Goal: Task Accomplishment & Management: Use online tool/utility

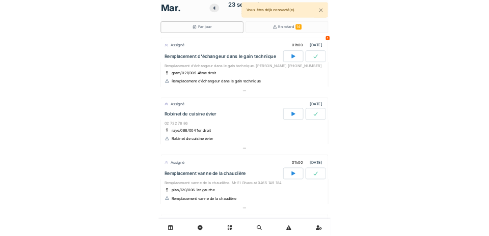
scroll to position [8, 0]
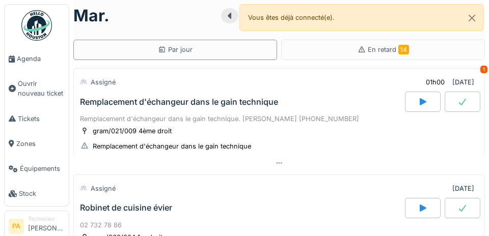
click at [31, 59] on span "Agenda" at bounding box center [41, 59] width 48 height 10
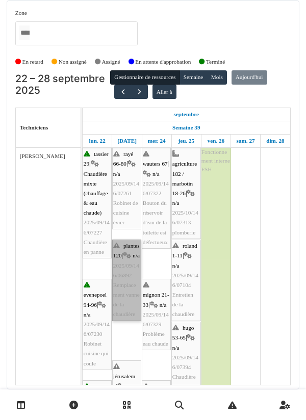
click at [126, 236] on link "plantes 120 | n/a 2025/09/146/06892 Remplacement vanne de la chaudière" at bounding box center [126, 280] width 29 height 82
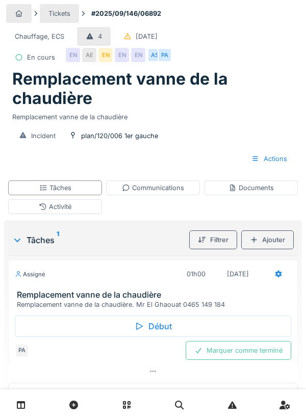
click at [162, 325] on div "Début" at bounding box center [153, 325] width 276 height 21
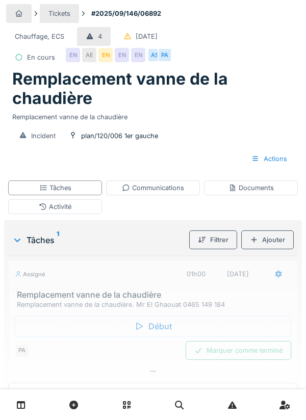
click at [279, 242] on div "Ajouter" at bounding box center [267, 239] width 52 height 19
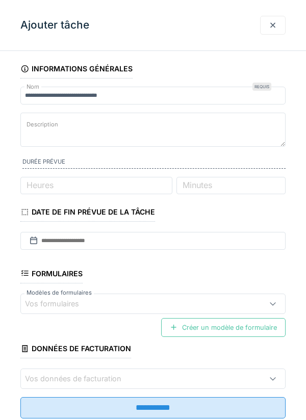
click at [277, 24] on div at bounding box center [272, 25] width 25 height 19
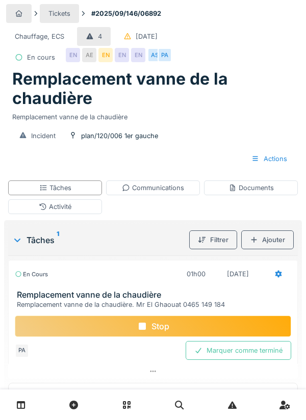
click at [87, 208] on div "Activité" at bounding box center [55, 206] width 94 height 15
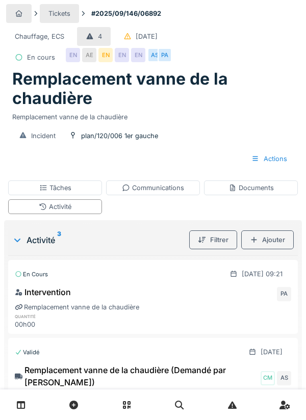
click at [274, 240] on div "Ajouter" at bounding box center [267, 239] width 52 height 19
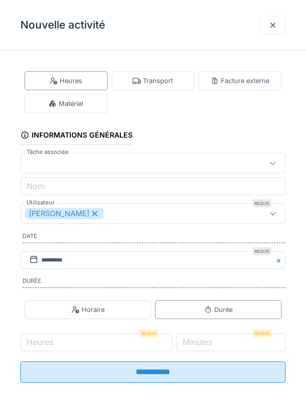
click at [164, 82] on div "Transport" at bounding box center [152, 81] width 40 height 10
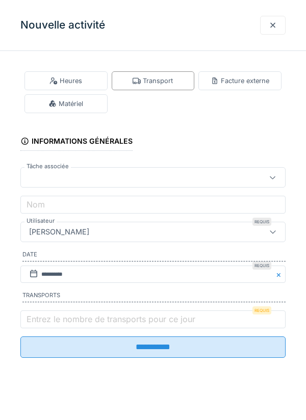
click at [73, 322] on label "Entrez le nombre de transports pour ce jour" at bounding box center [110, 319] width 173 height 12
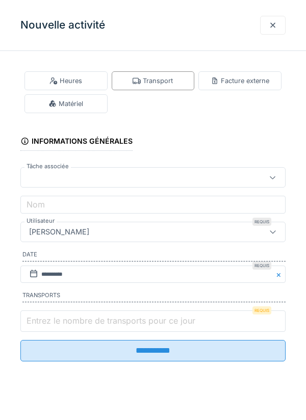
click at [73, 322] on input "Entrez le nombre de transports pour ce jour" at bounding box center [152, 320] width 265 height 21
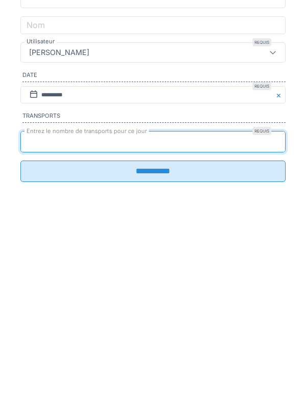
scroll to position [21, 0]
type input "*"
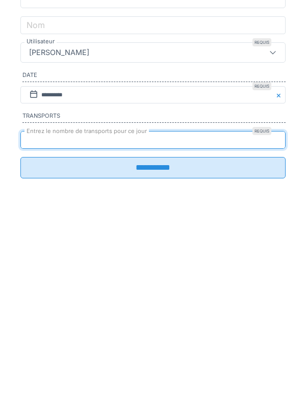
click at [209, 358] on input "**********" at bounding box center [152, 346] width 265 height 21
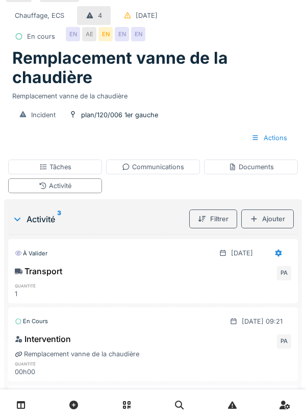
scroll to position [23, 0]
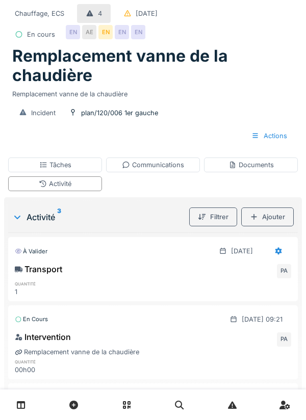
click at [76, 35] on div "EN" at bounding box center [73, 32] width 14 height 14
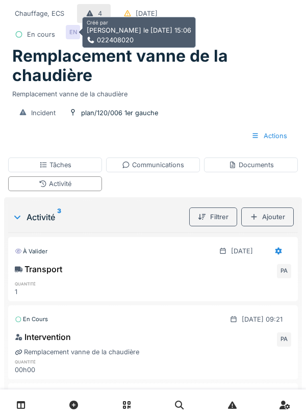
click at [209, 80] on h1 "Remplacement vanne de la chaudière" at bounding box center [152, 65] width 281 height 39
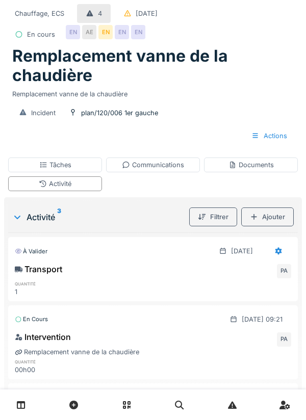
click at [92, 31] on div "AE" at bounding box center [89, 32] width 14 height 14
click at [229, 26] on div "Chauffage, ECS 4 07/09/2025 En cours EN AE EN EN EN" at bounding box center [152, 24] width 293 height 44
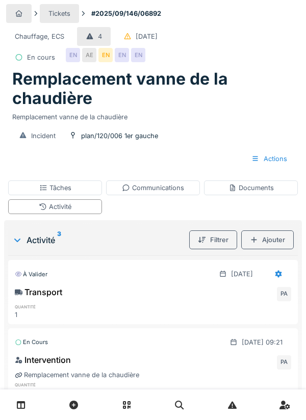
scroll to position [3, 0]
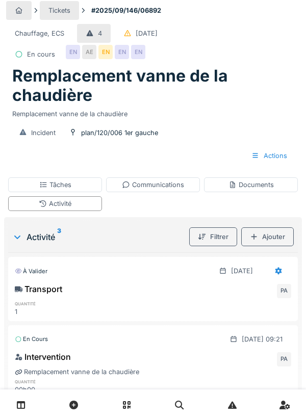
click at [120, 56] on div "EN" at bounding box center [122, 52] width 14 height 14
click at [117, 191] on div "Communications" at bounding box center [153, 184] width 94 height 15
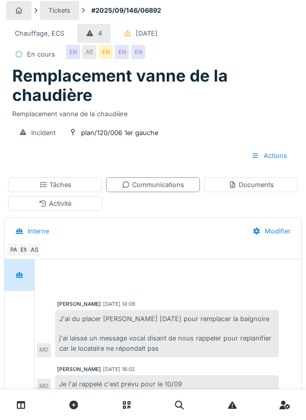
scroll to position [101, 0]
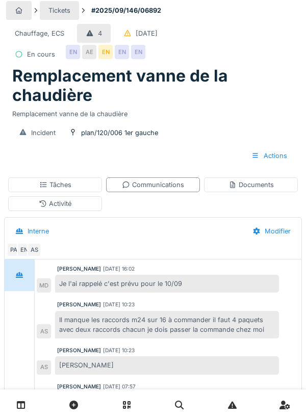
click at [142, 52] on div "EN" at bounding box center [138, 52] width 14 height 14
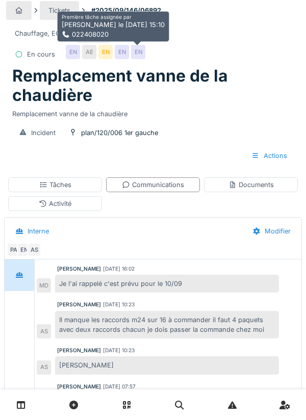
click at [113, 254] on div "PA EN AS" at bounding box center [151, 250] width 288 height 14
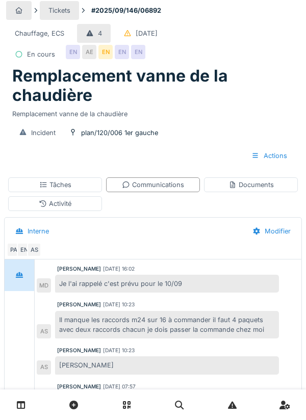
click at [91, 57] on div "AE" at bounding box center [89, 52] width 14 height 14
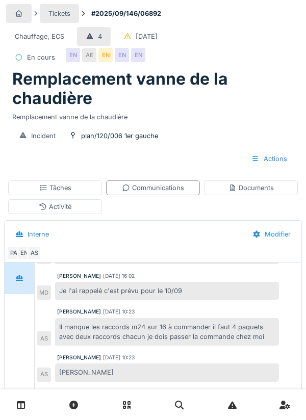
scroll to position [6, 0]
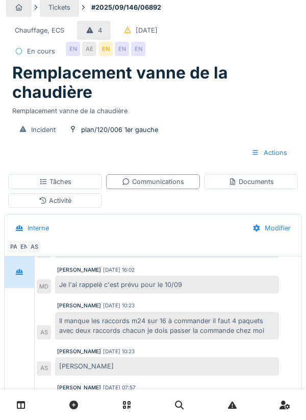
click at [177, 179] on div "Communications" at bounding box center [153, 182] width 62 height 10
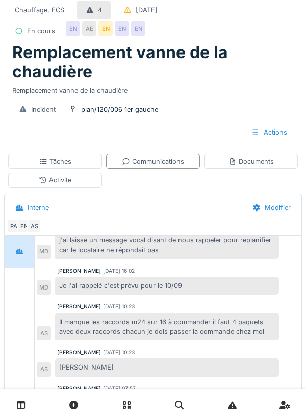
scroll to position [51, 0]
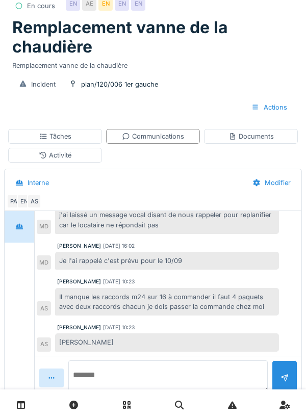
click at [114, 393] on textarea at bounding box center [167, 376] width 199 height 33
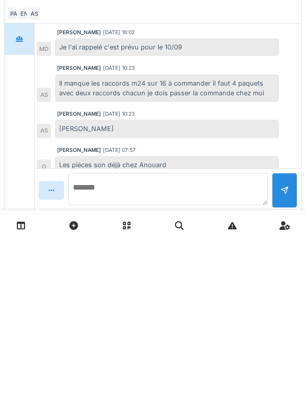
scroll to position [83, 0]
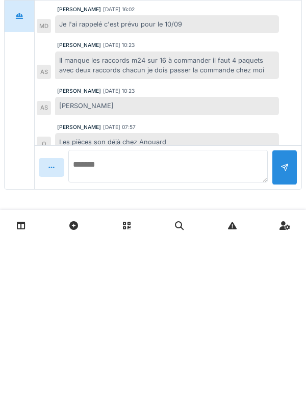
click at [115, 346] on textarea at bounding box center [167, 345] width 199 height 33
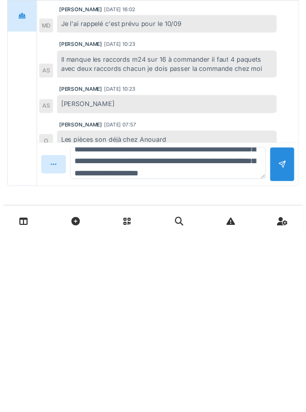
scroll to position [37, 0]
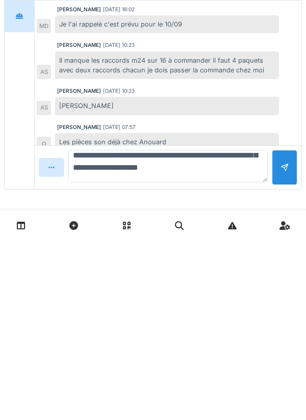
click at [246, 346] on textarea "**********" at bounding box center [167, 345] width 199 height 33
click at [246, 340] on textarea "**********" at bounding box center [167, 345] width 199 height 33
click at [236, 347] on textarea "**********" at bounding box center [167, 345] width 199 height 33
click at [255, 348] on textarea "**********" at bounding box center [167, 345] width 199 height 33
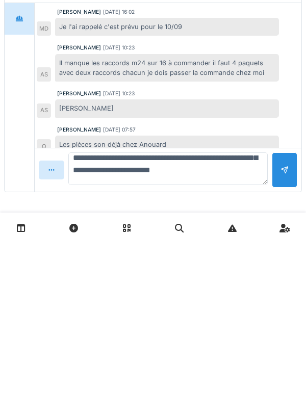
click at [136, 356] on textarea "**********" at bounding box center [167, 345] width 199 height 33
type textarea "**********"
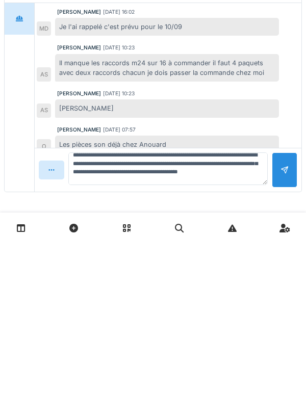
click at [290, 345] on div at bounding box center [284, 346] width 25 height 35
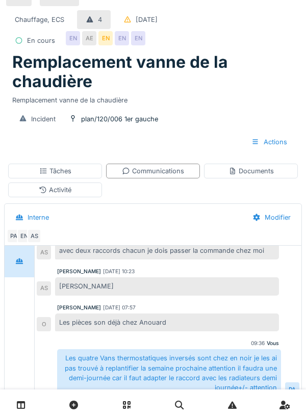
scroll to position [16, 0]
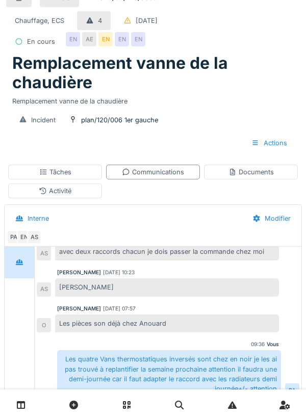
click at [125, 39] on div "EN" at bounding box center [122, 39] width 14 height 14
click at [188, 211] on div "Interne" at bounding box center [125, 218] width 237 height 23
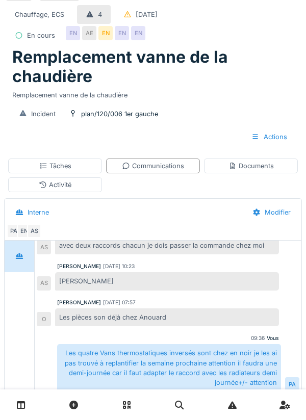
click at [254, 169] on div "Documents" at bounding box center [250, 166] width 45 height 10
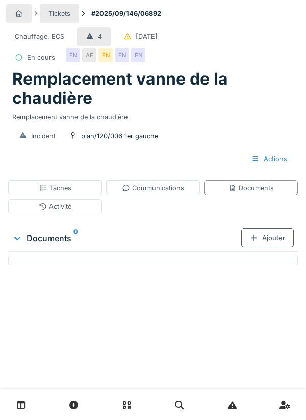
click at [270, 234] on div "Ajouter" at bounding box center [267, 237] width 52 height 19
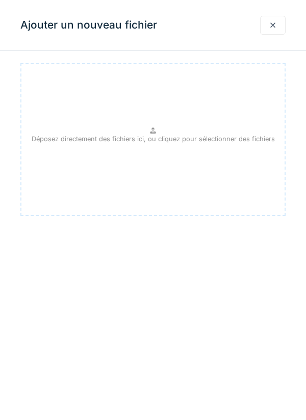
click at [186, 138] on p "Déposez directement des fichiers ici, ou cliquez pour sélectionner des fichiers" at bounding box center [153, 139] width 243 height 10
type input "**********"
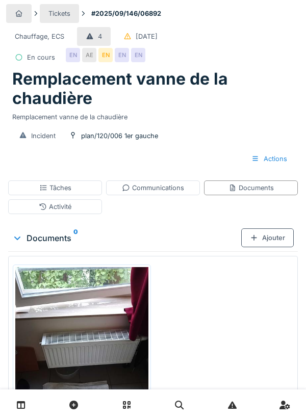
click at [86, 209] on div "Activité" at bounding box center [55, 206] width 94 height 15
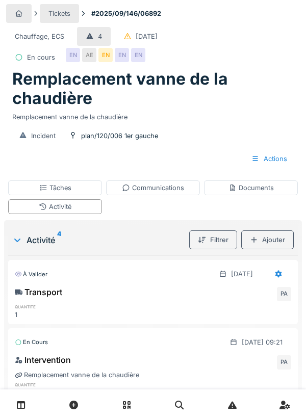
click at [93, 186] on div "Tâches" at bounding box center [55, 187] width 94 height 15
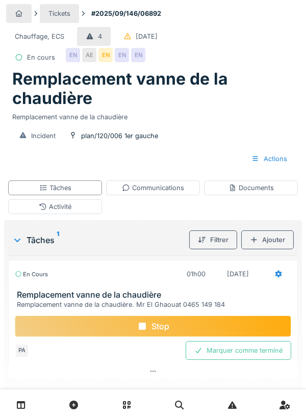
click at [199, 322] on div "Stop" at bounding box center [153, 325] width 276 height 21
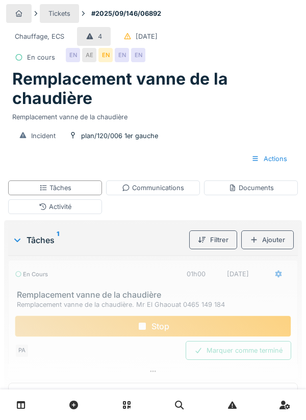
click at [212, 323] on div "Stop" at bounding box center [153, 325] width 276 height 21
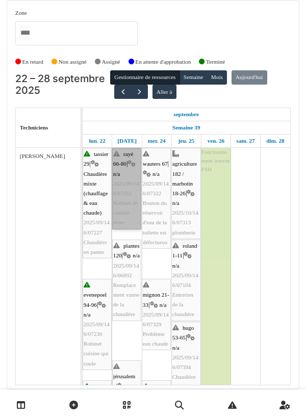
click at [124, 190] on link "rayé 66-80 | n/a 2025/09/146/07261 Robinet de cuisine évier" at bounding box center [126, 189] width 29 height 82
click at [127, 172] on link "rayé 66-80 | n/a 2025/09/146/07261 Robinet de cuisine évier" at bounding box center [126, 189] width 29 height 82
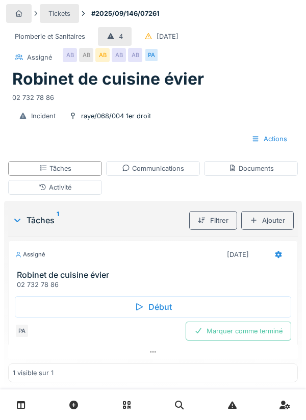
click at [163, 301] on div "Début" at bounding box center [153, 306] width 276 height 21
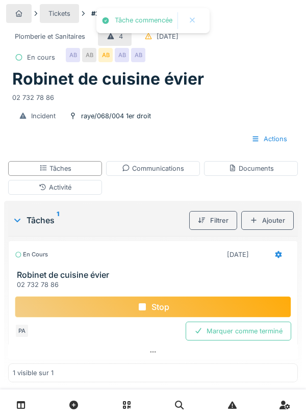
click at [78, 192] on div "Activité" at bounding box center [55, 187] width 94 height 15
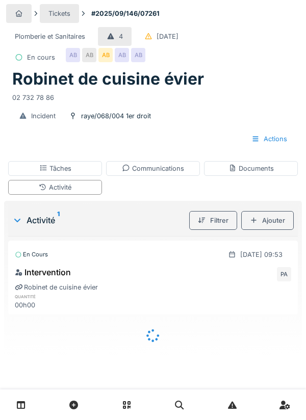
click at [274, 218] on div "Ajouter" at bounding box center [267, 220] width 52 height 19
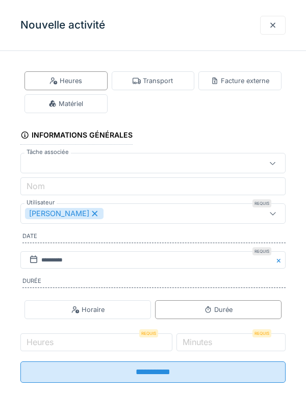
click at [173, 85] on div "Transport" at bounding box center [153, 80] width 83 height 19
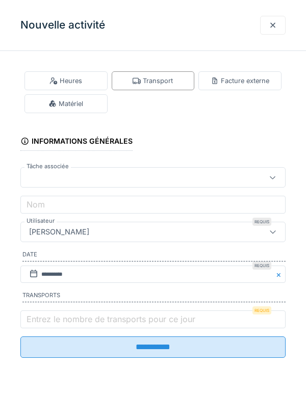
click at [60, 317] on label "Entrez le nombre de transports pour ce jour" at bounding box center [110, 319] width 173 height 12
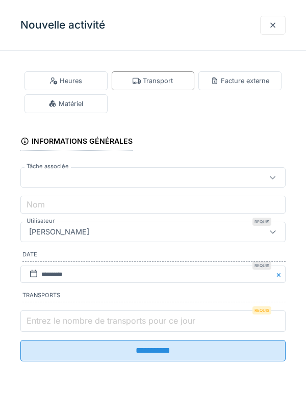
click at [60, 317] on input "Entrez le nombre de transports pour ce jour" at bounding box center [152, 320] width 265 height 21
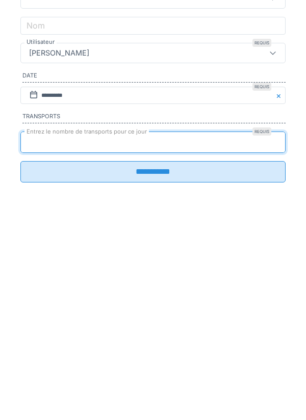
type input "*"
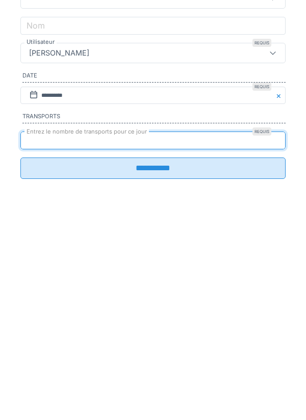
click at [228, 352] on input "**********" at bounding box center [152, 346] width 265 height 21
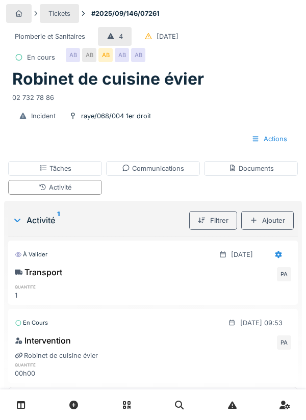
click at [294, 417] on link at bounding box center [285, 405] width 26 height 24
click at [295, 417] on link at bounding box center [285, 405] width 26 height 24
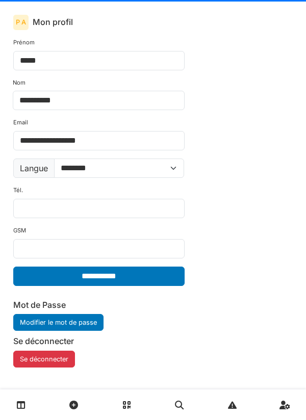
click at [14, 273] on input "**********" at bounding box center [98, 275] width 171 height 19
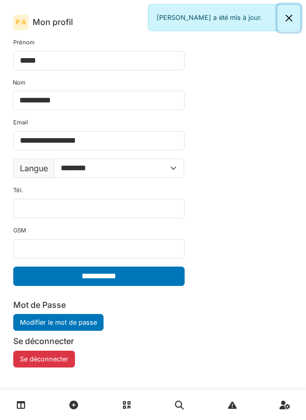
click at [298, 22] on button "Close" at bounding box center [288, 18] width 23 height 27
click at [297, 60] on div "**********" at bounding box center [153, 203] width 296 height 346
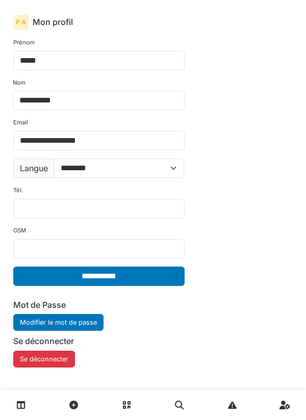
click at [303, 227] on div "**********" at bounding box center [153, 194] width 306 height 389
